Goal: Task Accomplishment & Management: Complete application form

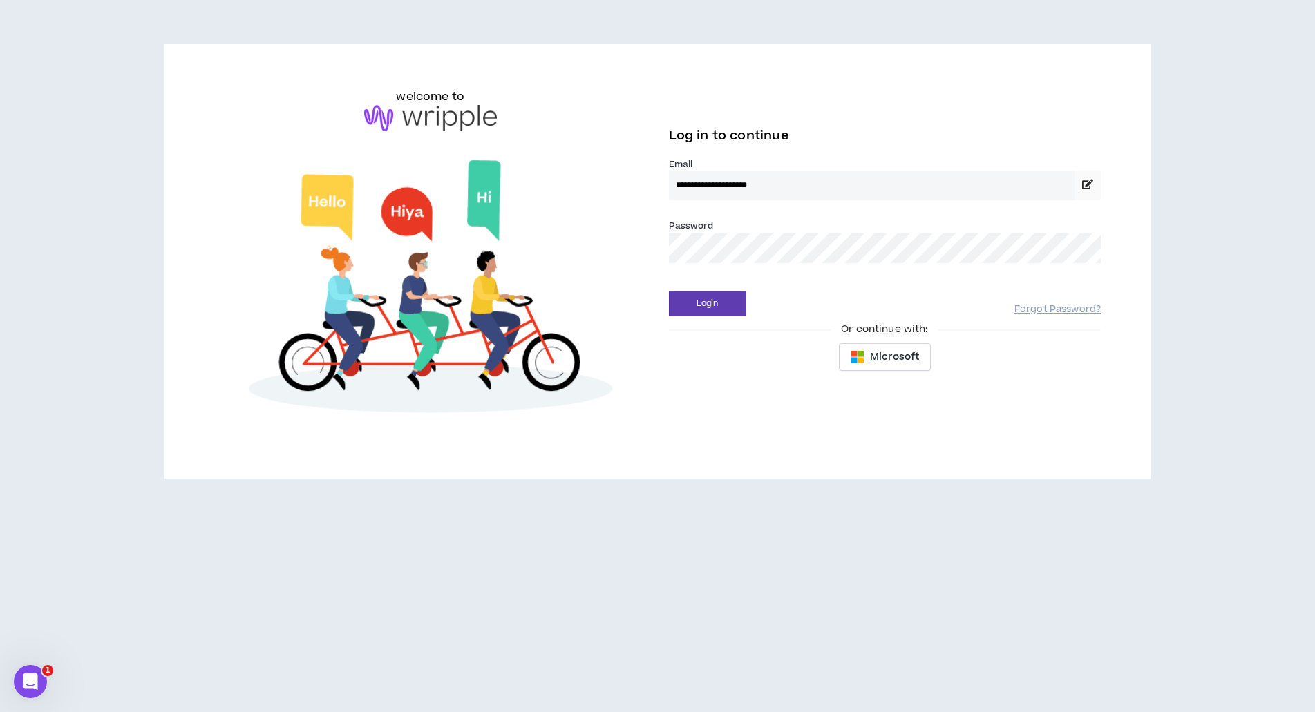
click at [707, 303] on button "Login" at bounding box center [707, 304] width 77 height 26
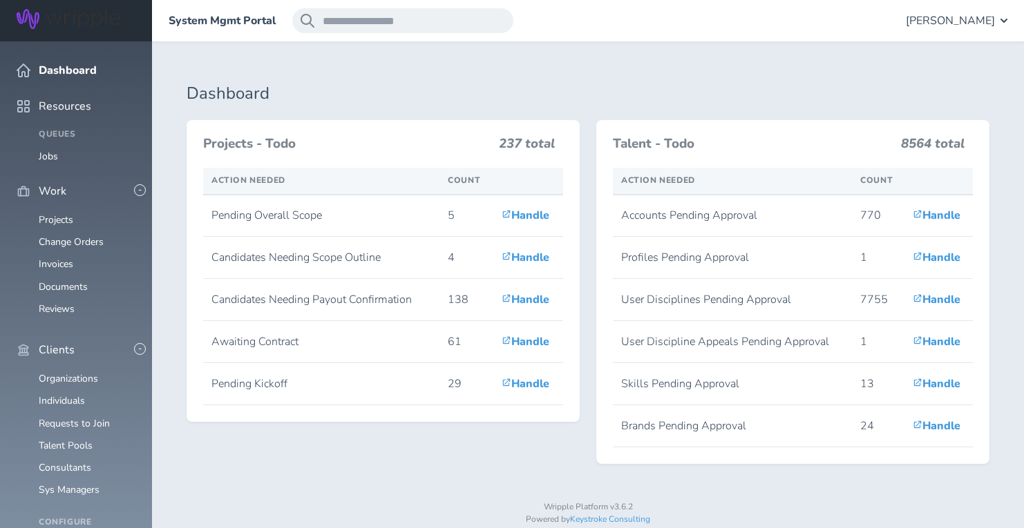
click at [970, 18] on span "[PERSON_NAME]" at bounding box center [950, 21] width 89 height 12
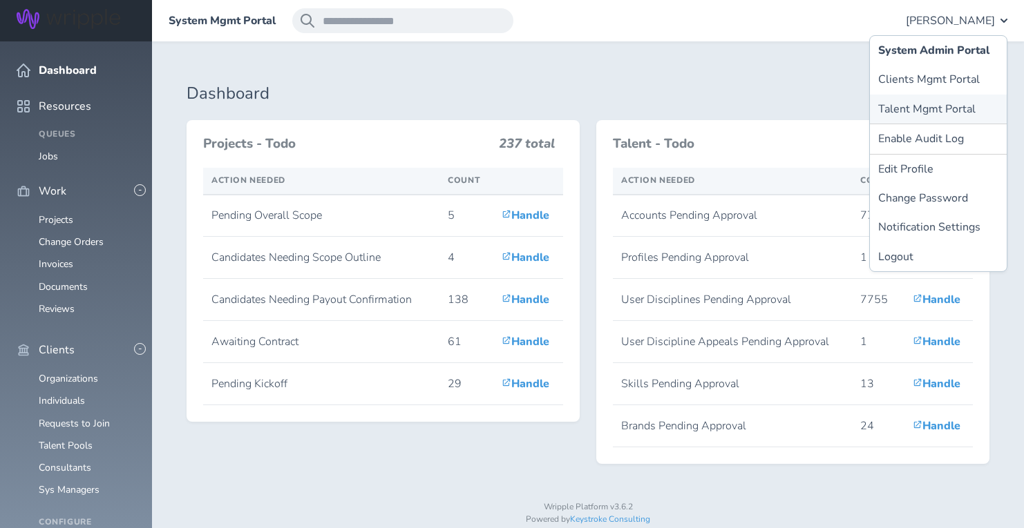
click at [945, 107] on link "Talent Mgmt Portal" at bounding box center [938, 109] width 137 height 29
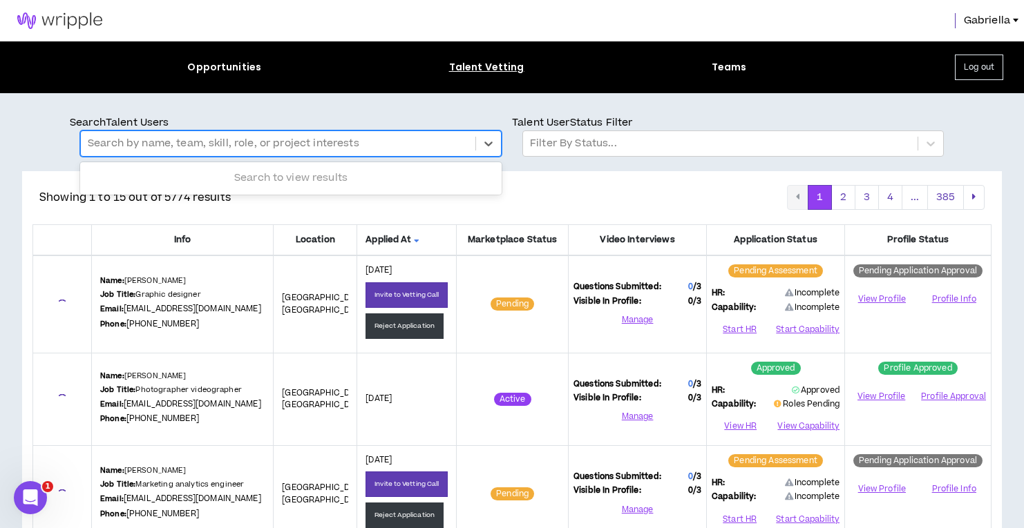
click at [232, 142] on div at bounding box center [278, 144] width 381 height 18
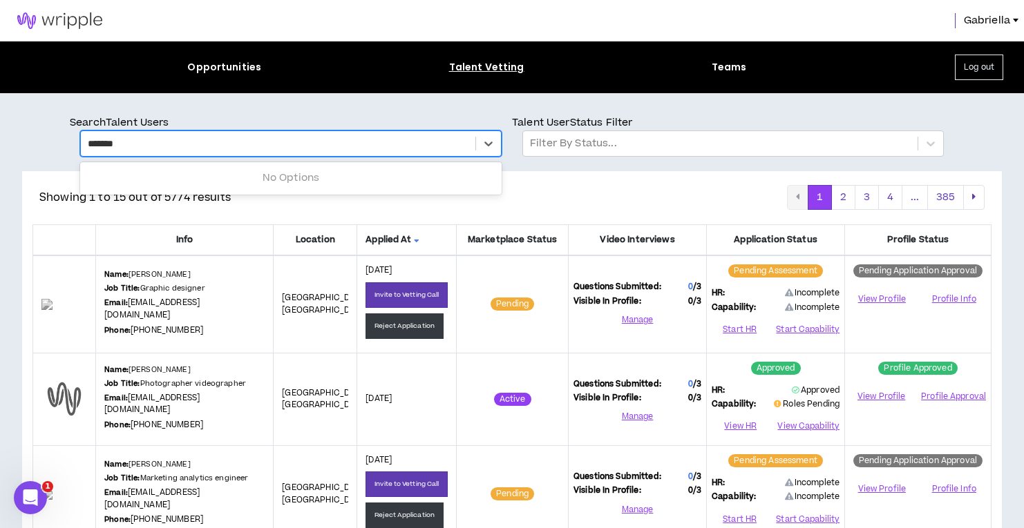
type input "********"
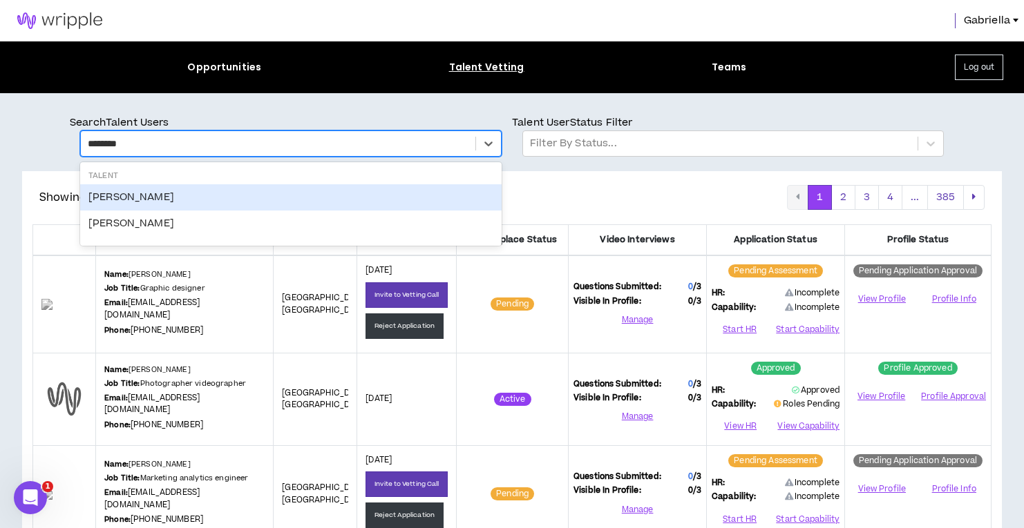
click at [113, 192] on div "[PERSON_NAME]" at bounding box center [290, 197] width 421 height 26
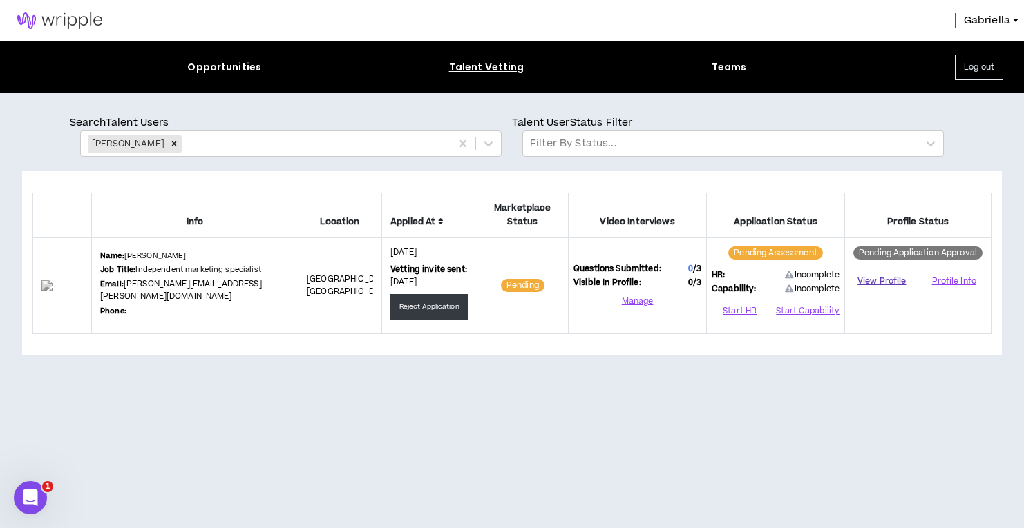
click at [879, 281] on link "View Profile" at bounding box center [882, 281] width 64 height 24
click at [795, 312] on button "Start Capability" at bounding box center [806, 311] width 65 height 21
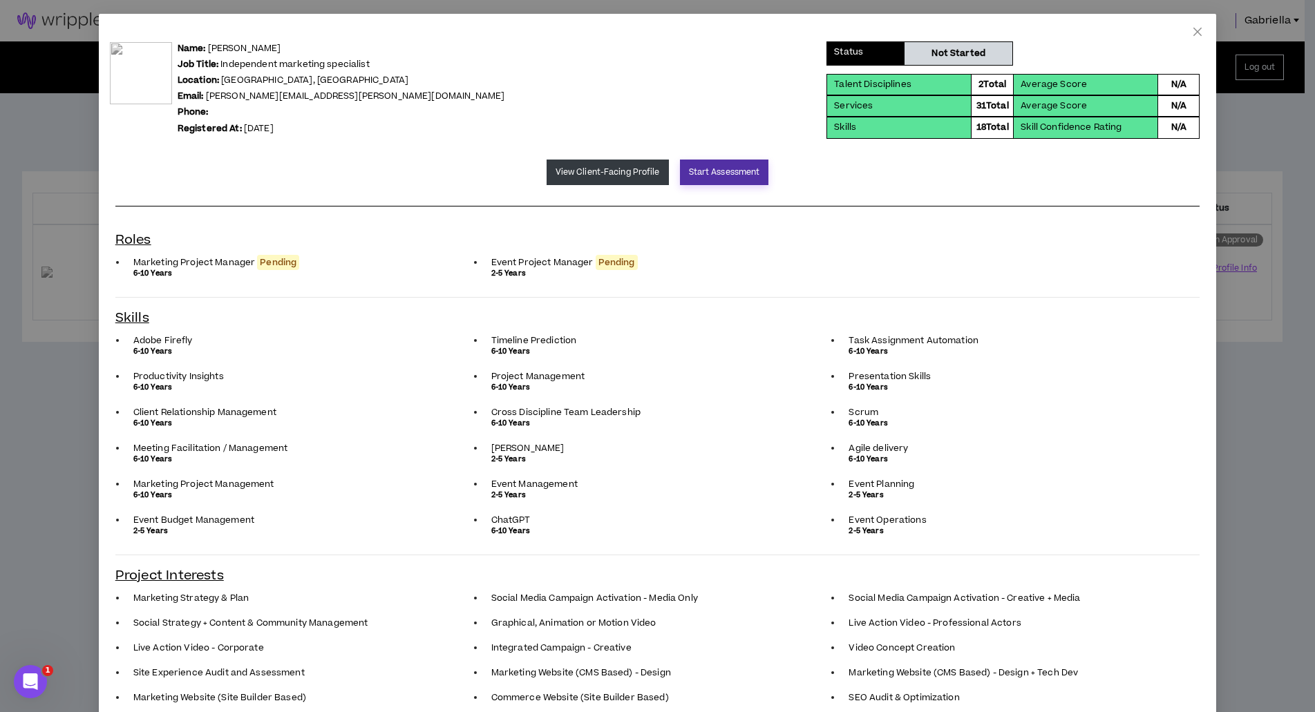
click at [719, 178] on button "Start Assessment" at bounding box center [724, 173] width 89 height 26
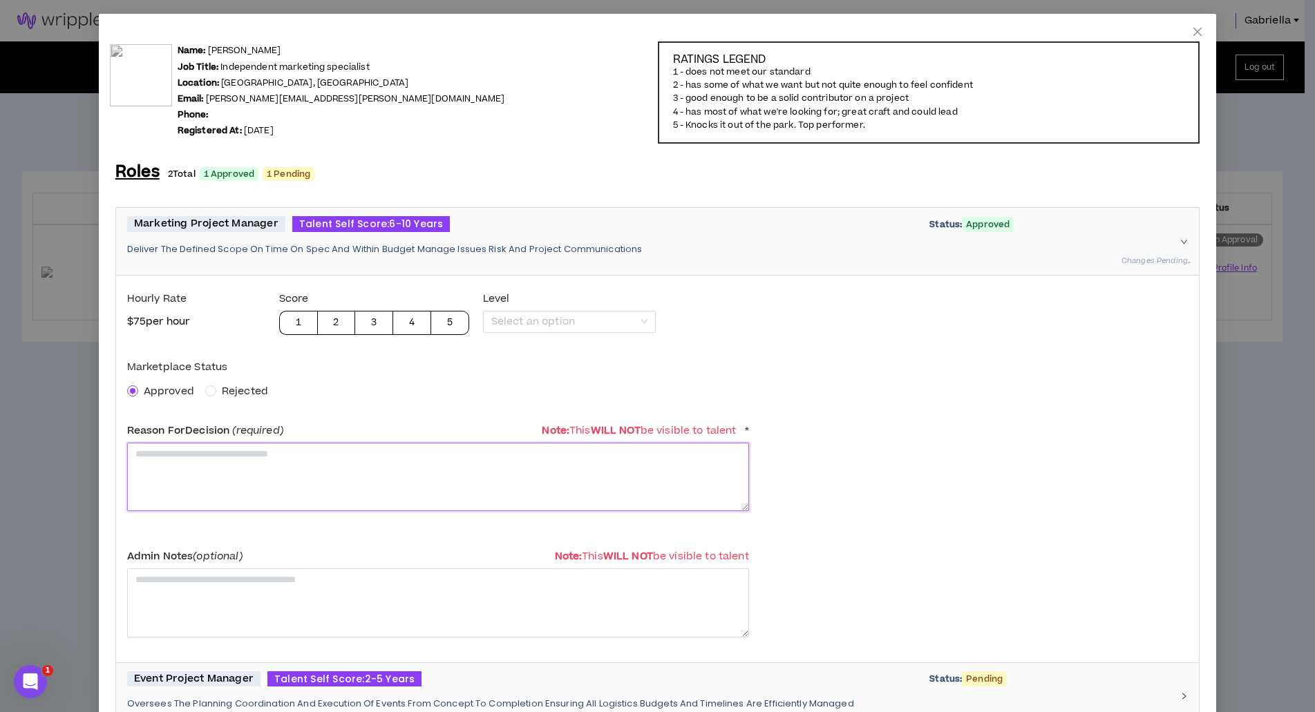
click at [203, 491] on textarea at bounding box center [438, 477] width 622 height 68
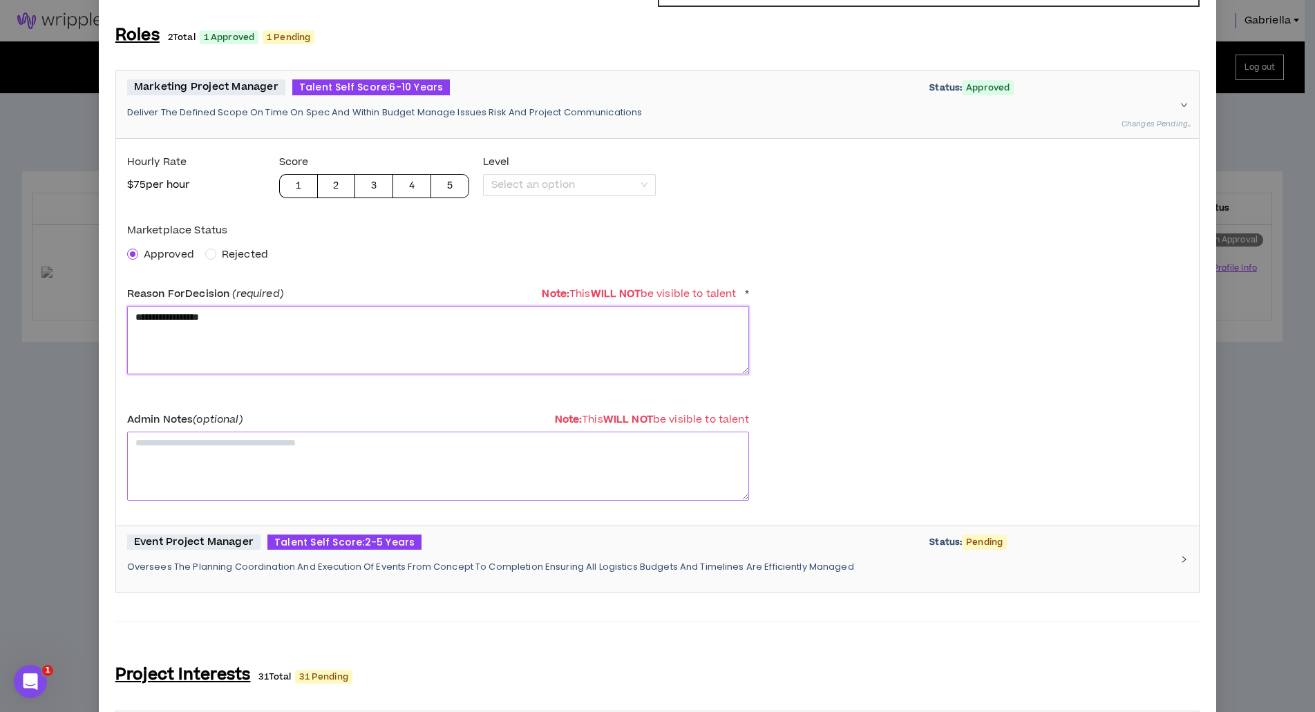
scroll to position [220, 0]
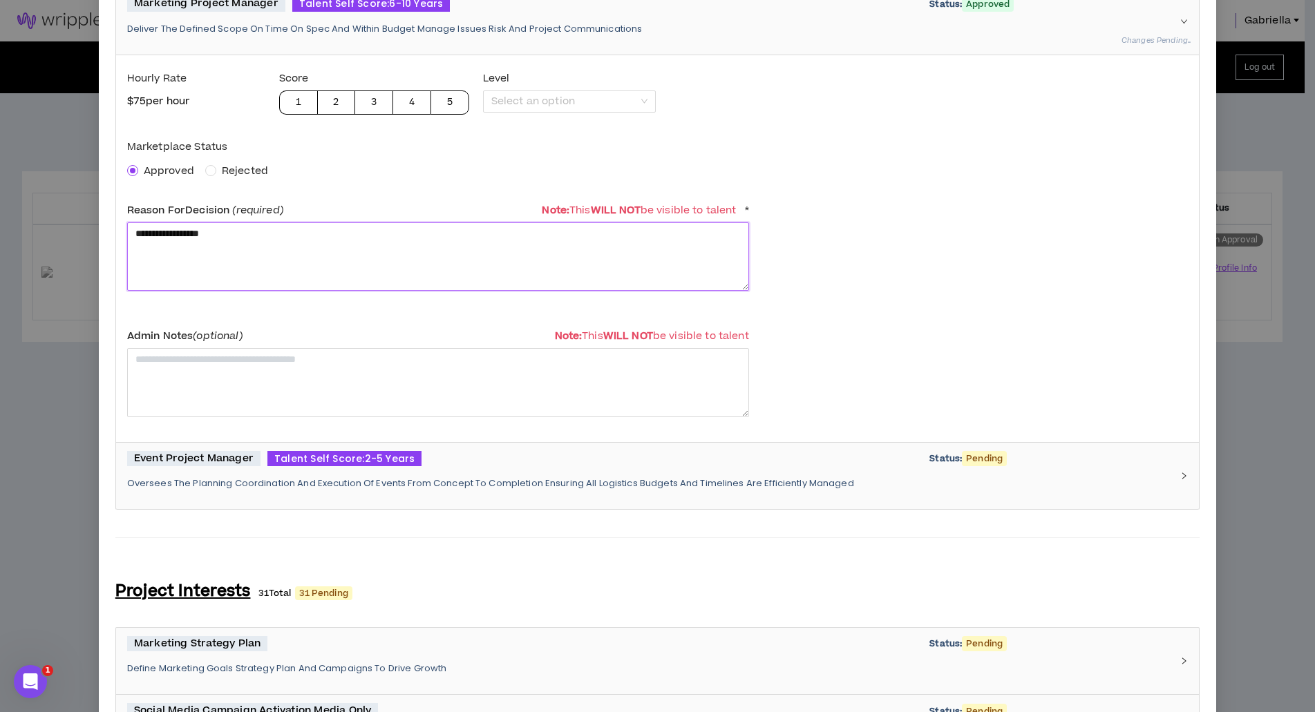
type textarea "**********"
click at [317, 477] on p "Oversees The Planning Coordination And Execution Of Events From Concept To Comp…" at bounding box center [649, 483] width 1045 height 12
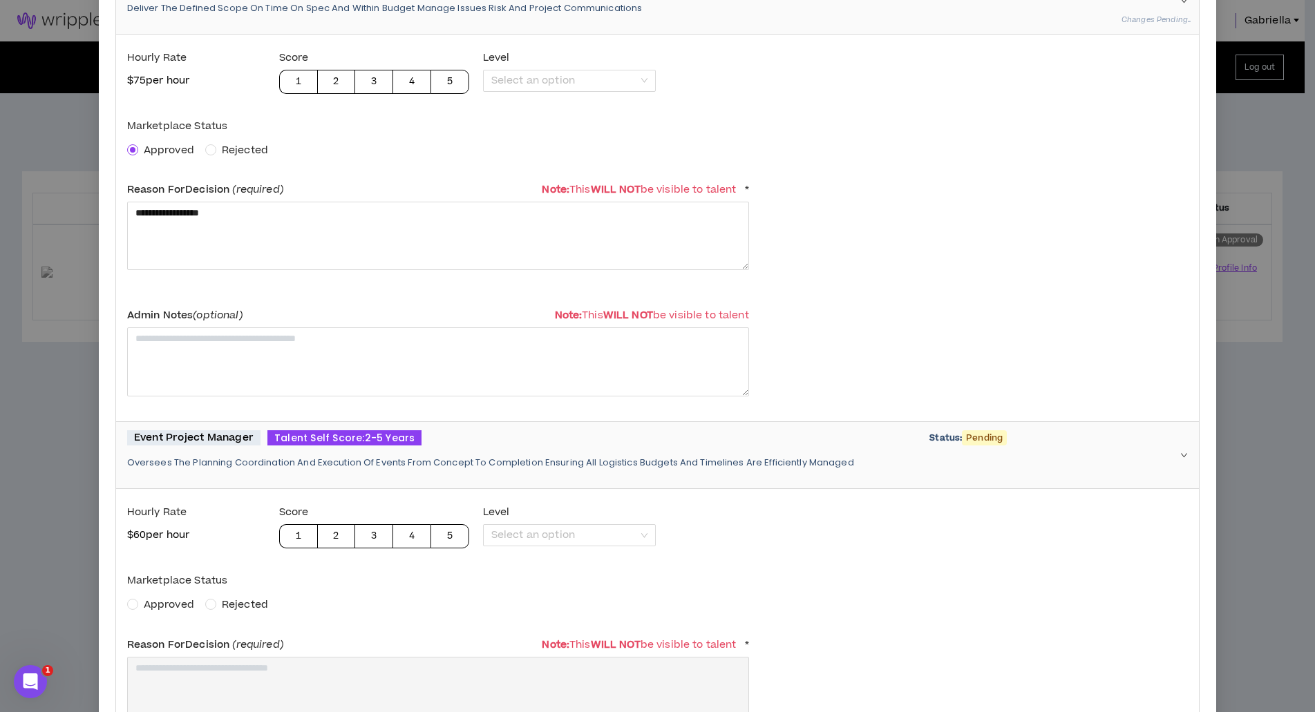
scroll to position [262, 0]
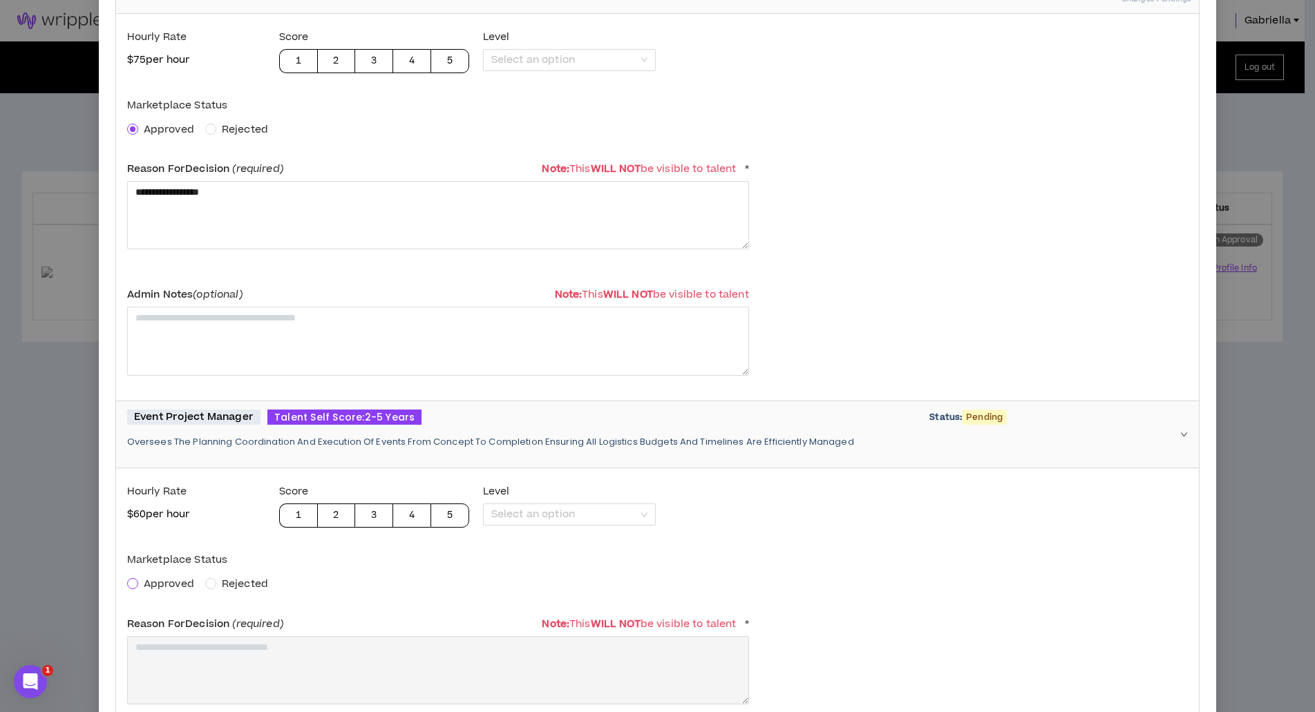
click at [130, 528] on span at bounding box center [132, 583] width 11 height 11
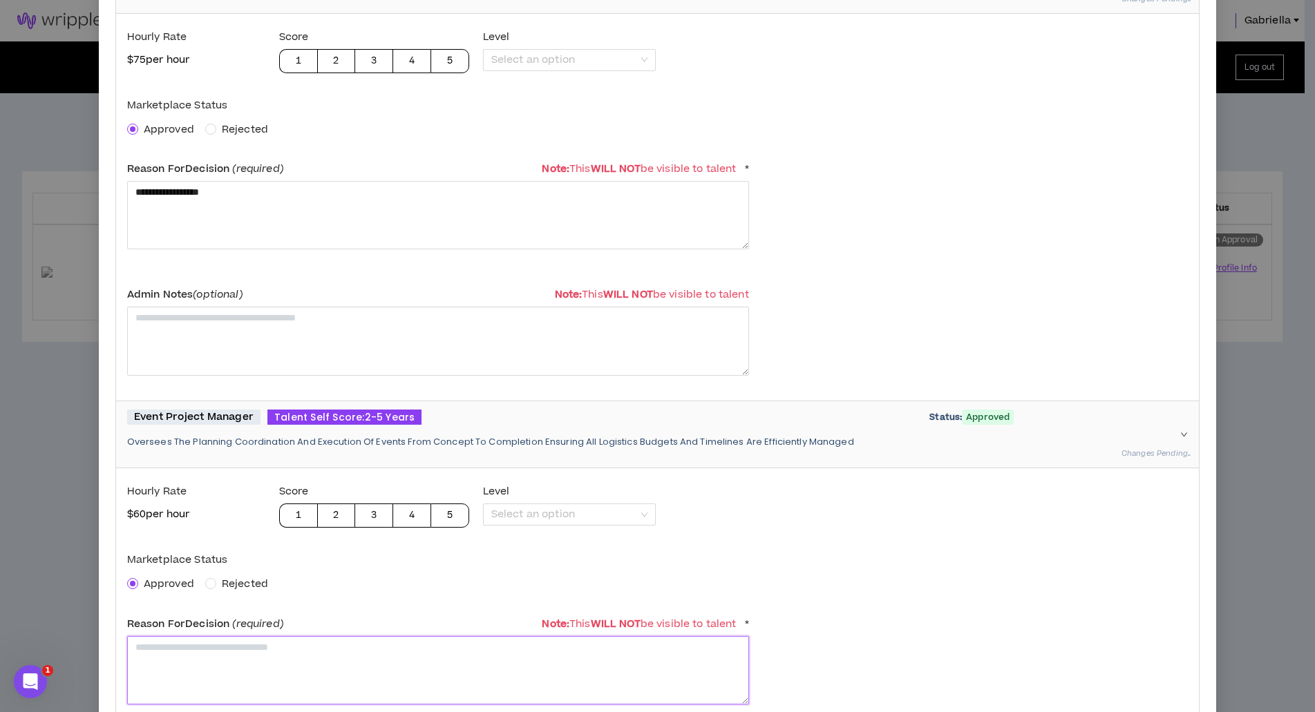
click at [183, 528] on textarea at bounding box center [438, 670] width 622 height 68
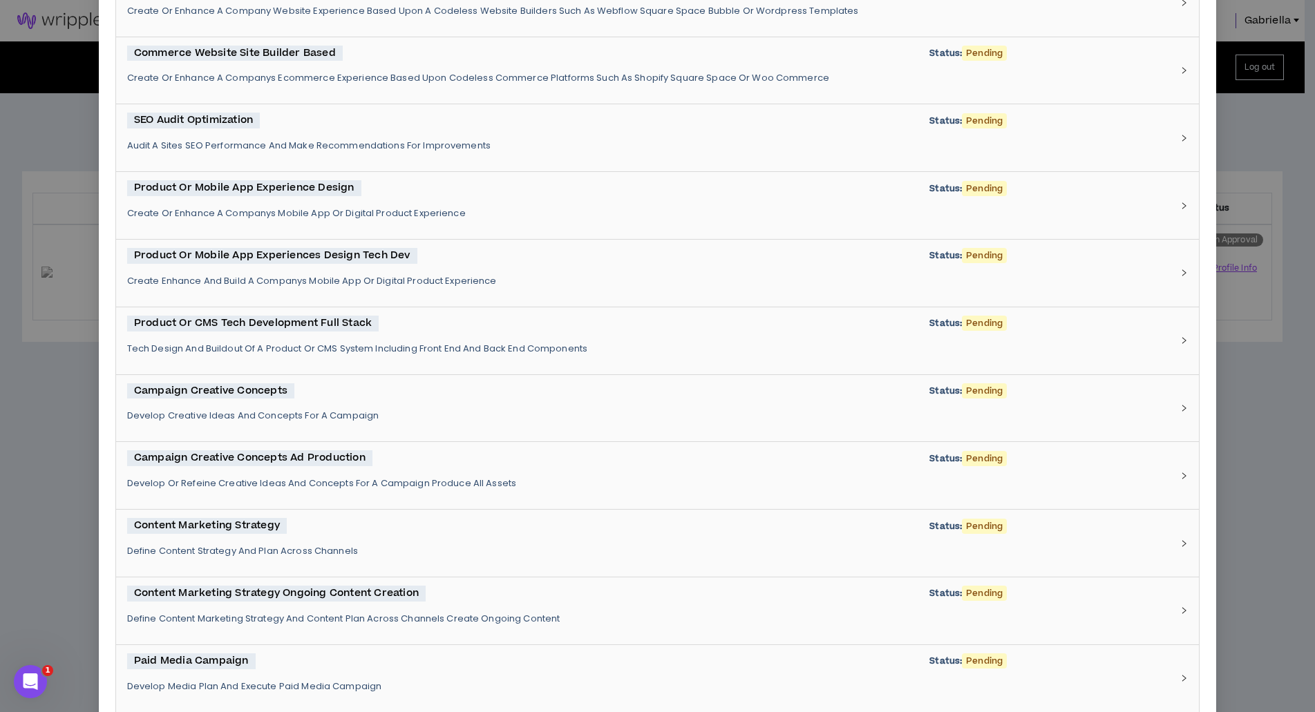
scroll to position [3015, 0]
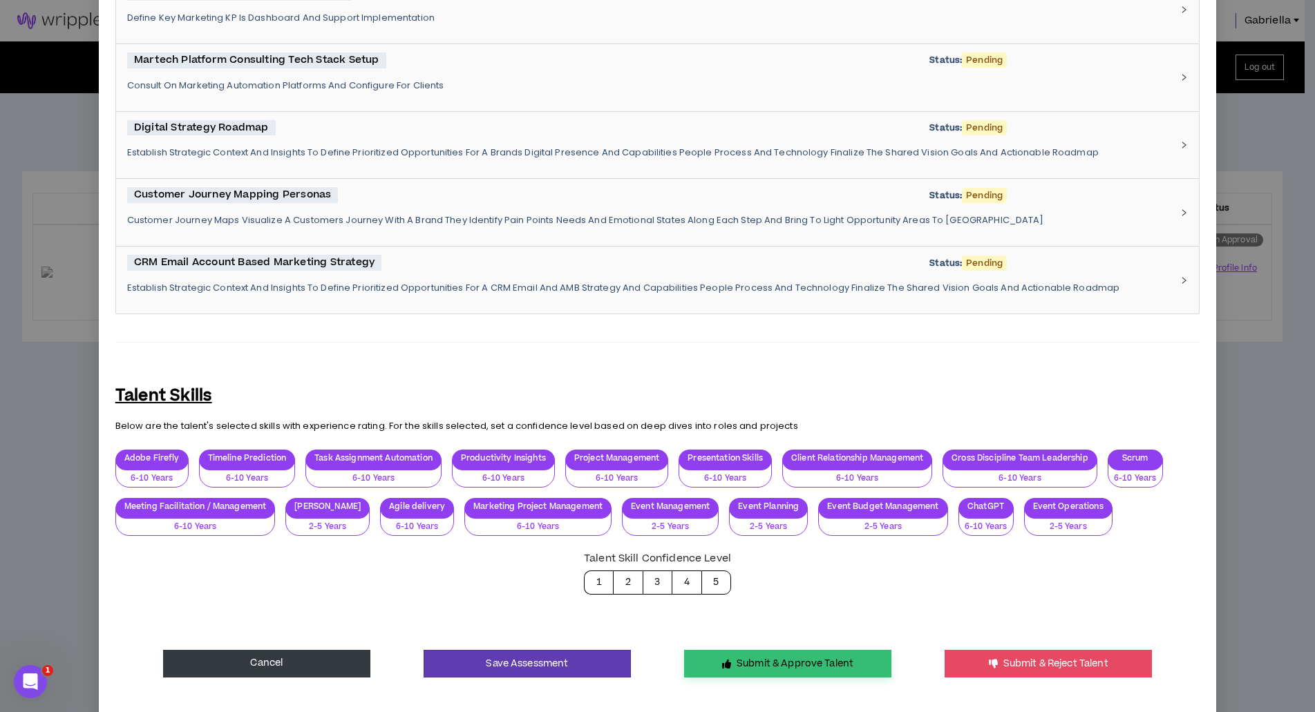
type textarea "**********"
click at [756, 528] on button "Submit & Approve Talent" at bounding box center [787, 664] width 207 height 28
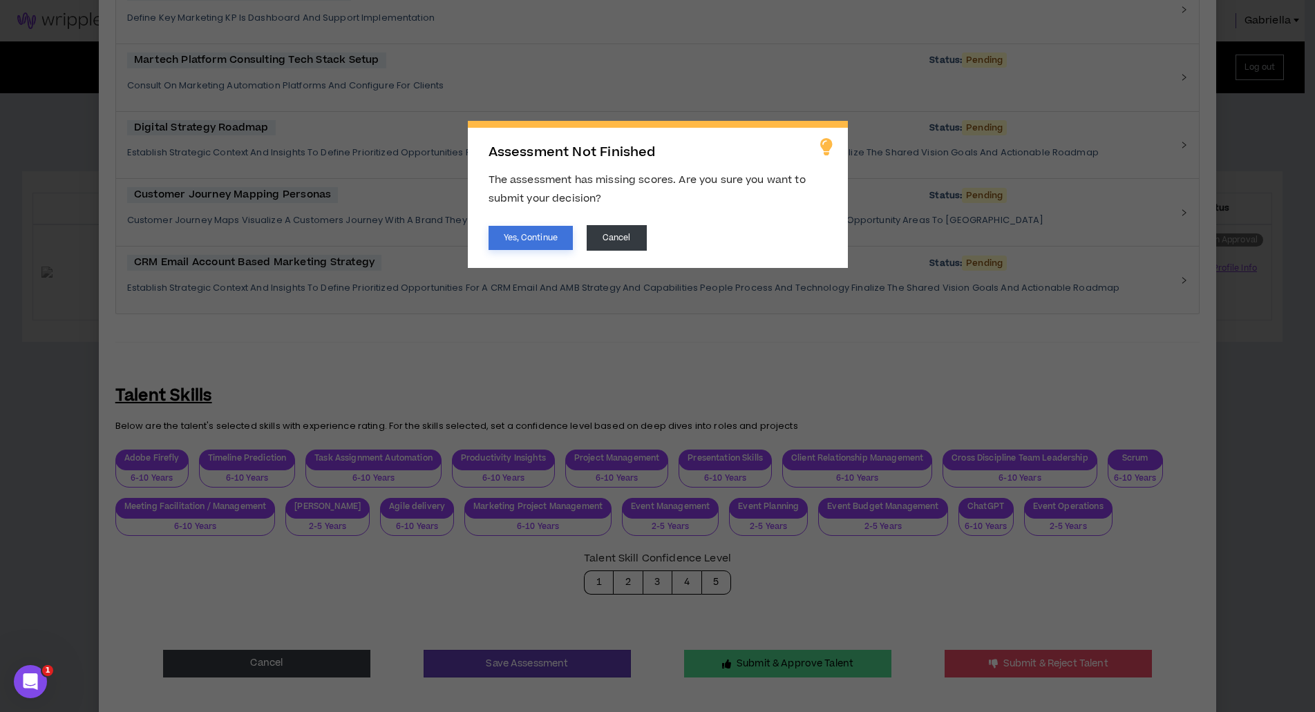
click at [531, 227] on button "Yes, Continue" at bounding box center [530, 238] width 84 height 24
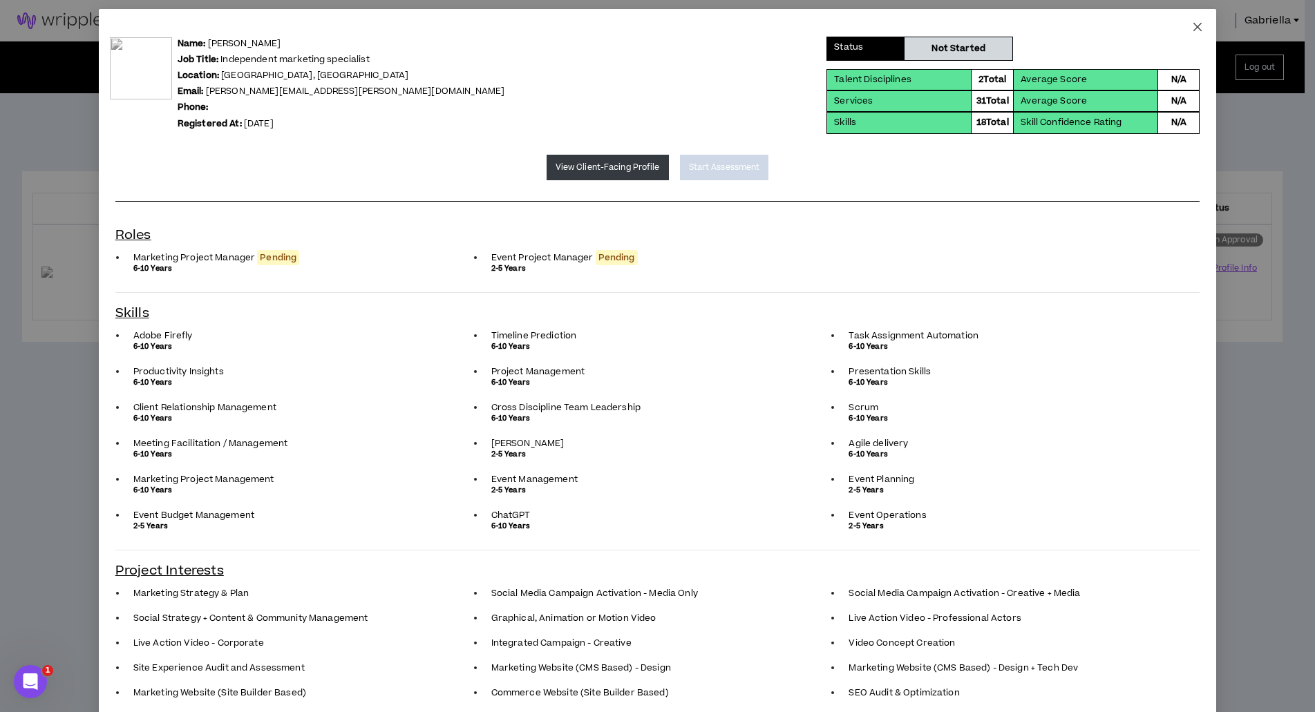
scroll to position [0, 0]
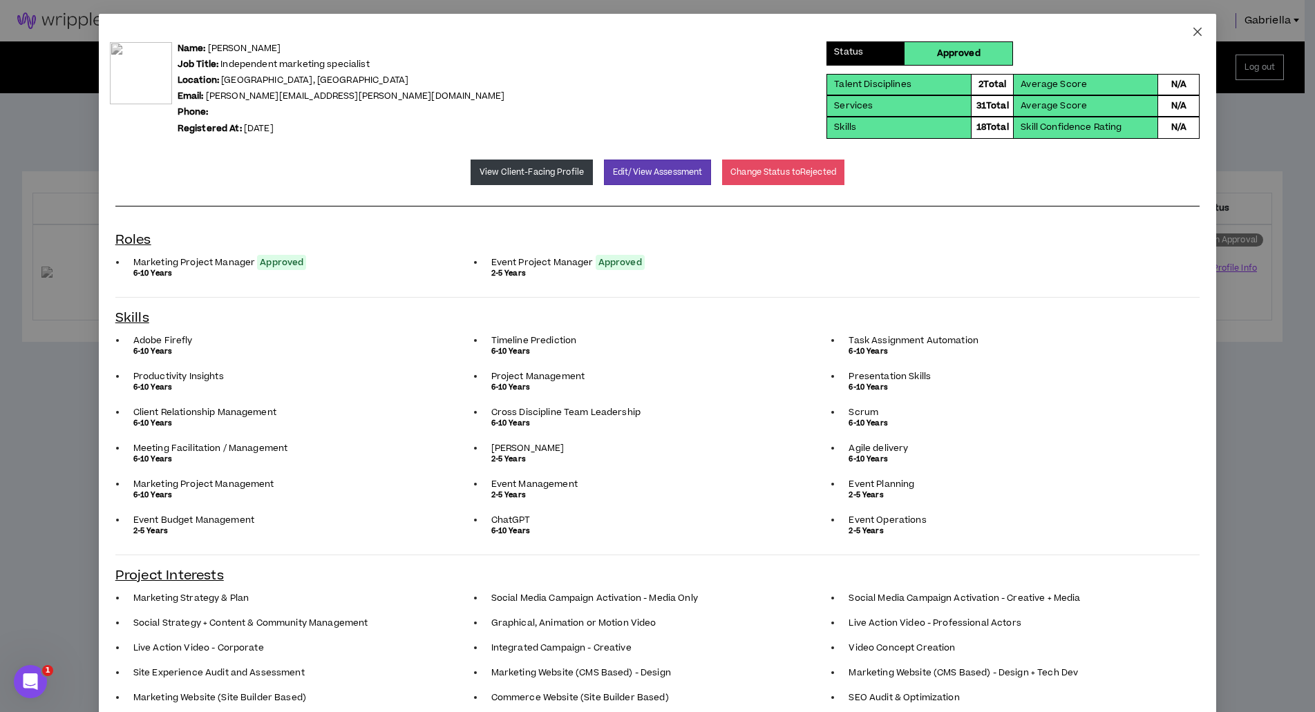
click at [1023, 37] on icon "close" at bounding box center [1197, 31] width 11 height 11
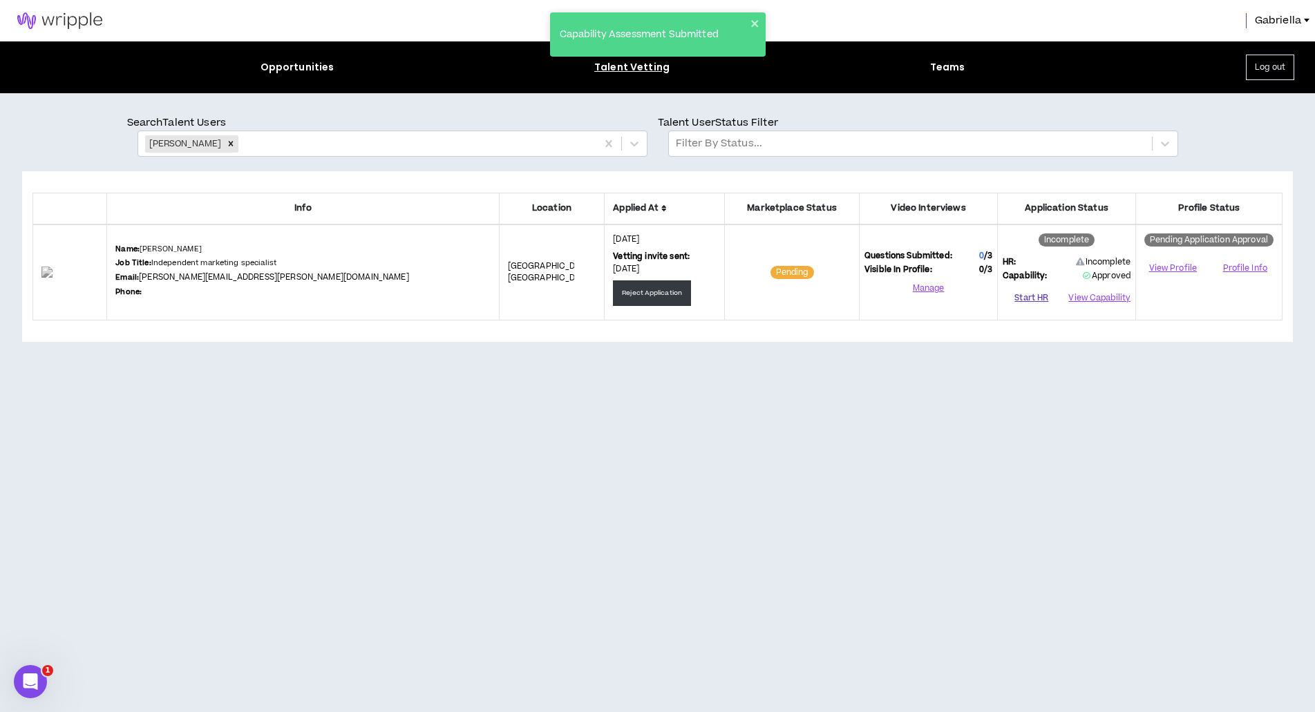
click at [1021, 296] on button "Start HR" at bounding box center [1030, 298] width 57 height 21
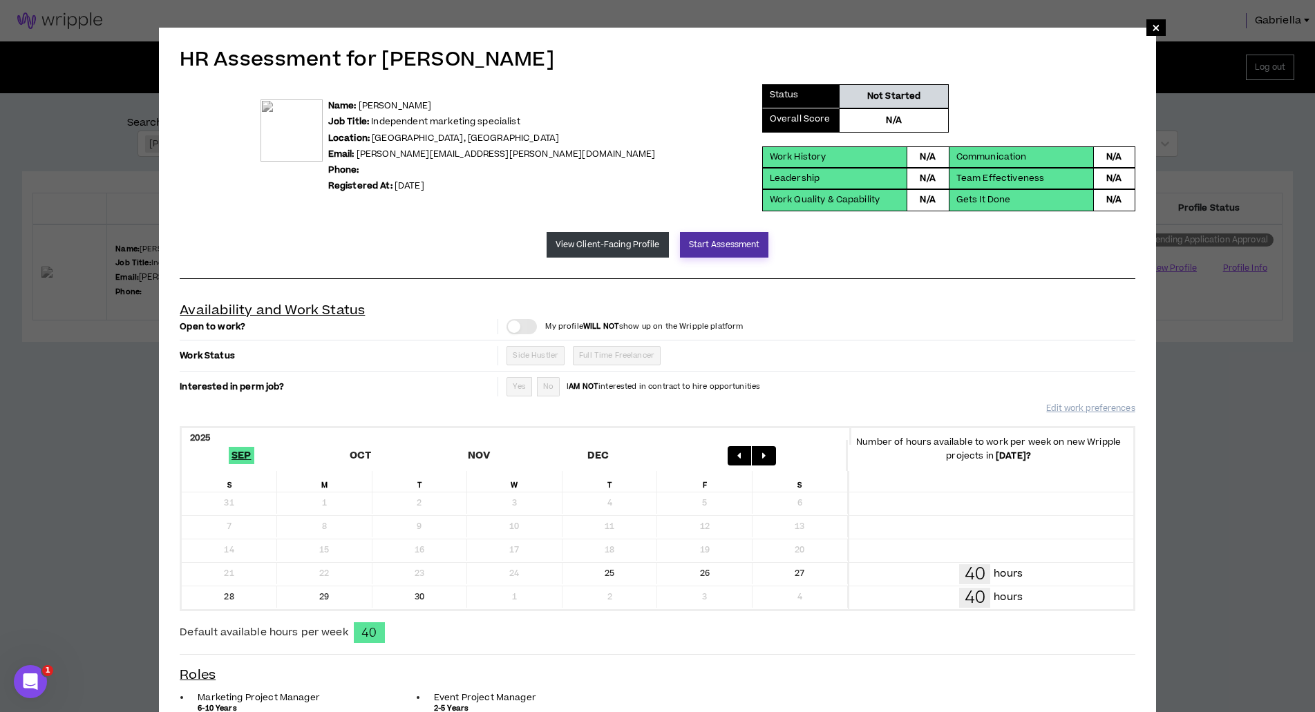
click at [712, 254] on button "Start Assessment" at bounding box center [724, 245] width 89 height 26
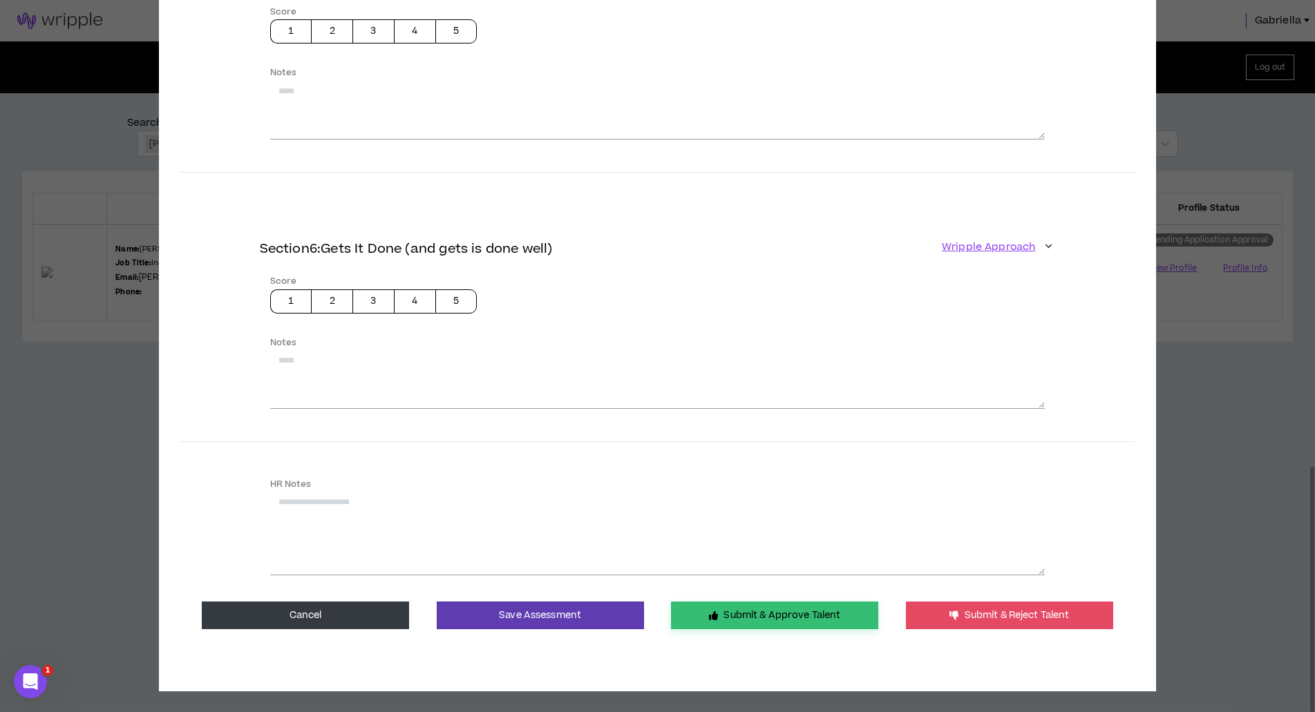
click at [759, 528] on button "Submit & Approve Talent" at bounding box center [774, 616] width 207 height 28
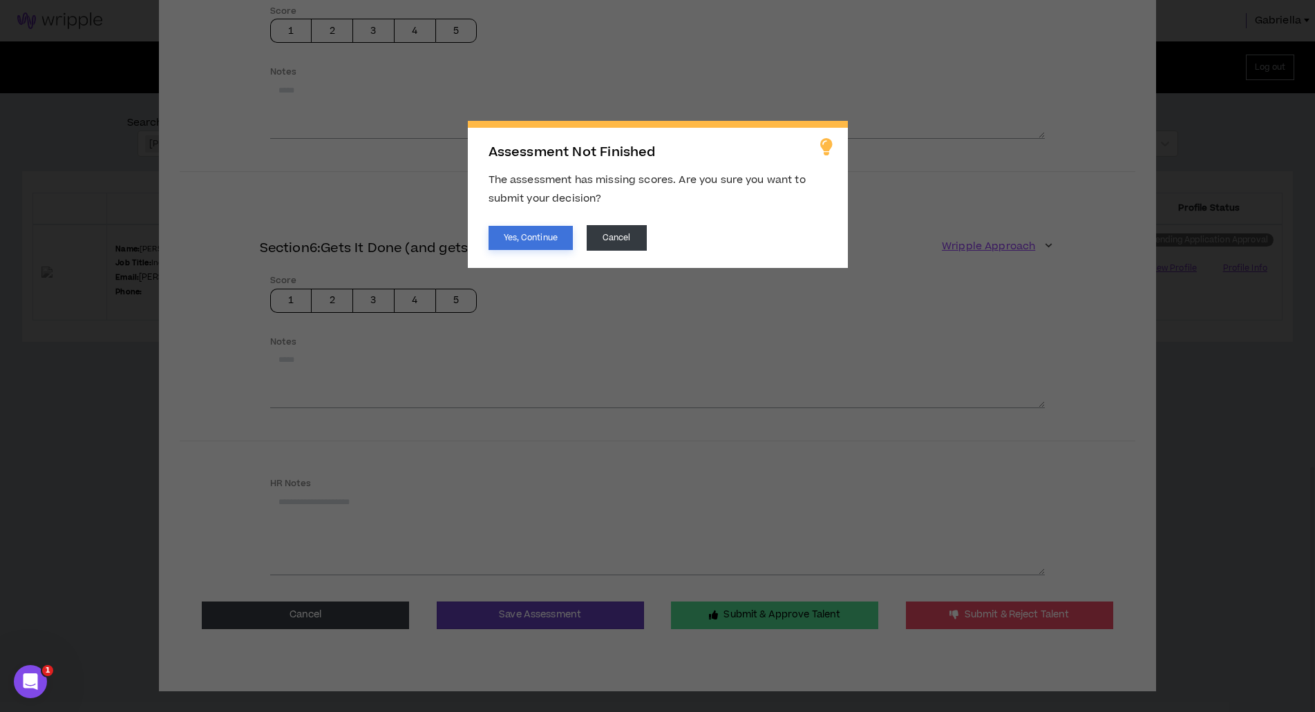
click at [546, 245] on button "Yes, Continue" at bounding box center [530, 238] width 84 height 24
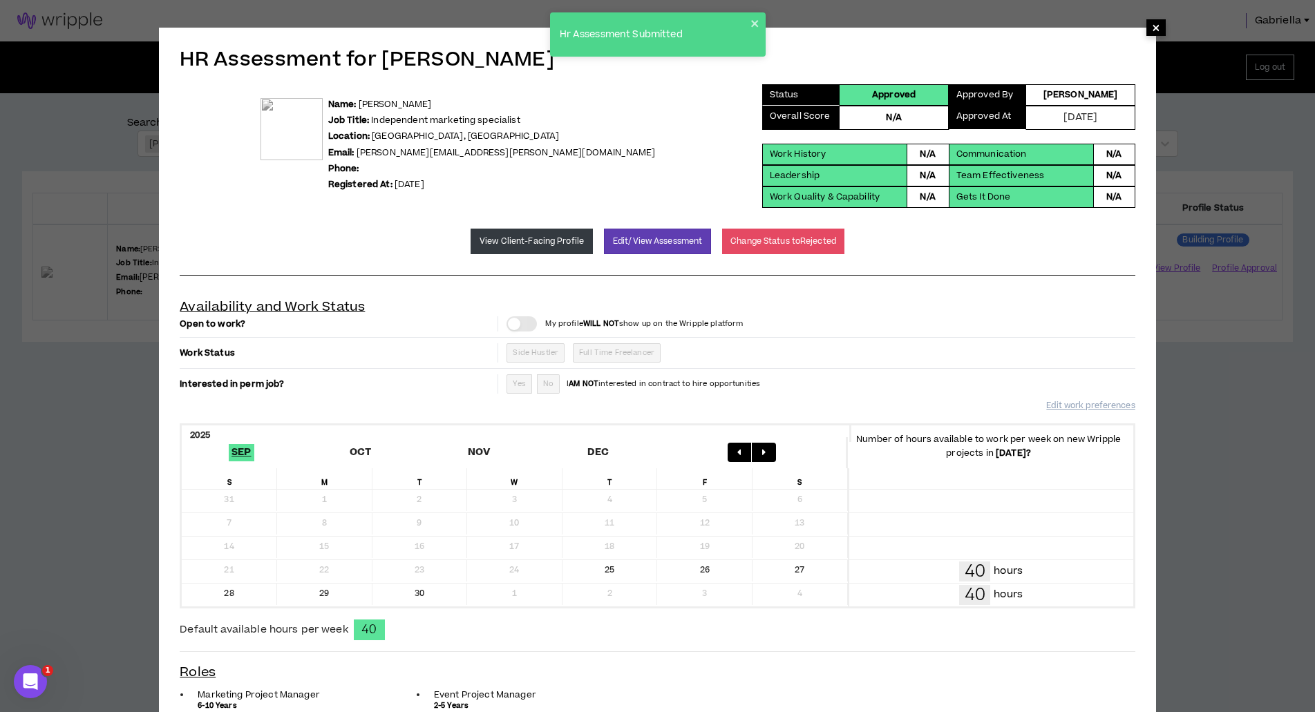
click at [1023, 31] on span "×" at bounding box center [1156, 27] width 8 height 17
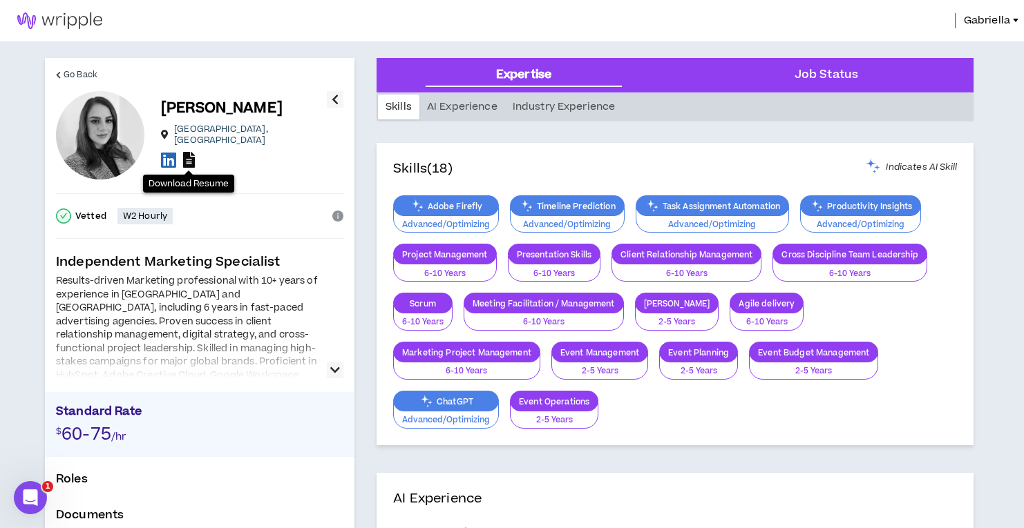
click at [189, 158] on icon at bounding box center [189, 160] width 12 height 16
click at [191, 152] on icon at bounding box center [189, 160] width 12 height 16
click at [338, 370] on icon "button" at bounding box center [335, 370] width 10 height 17
